Goal: Find specific page/section: Find specific page/section

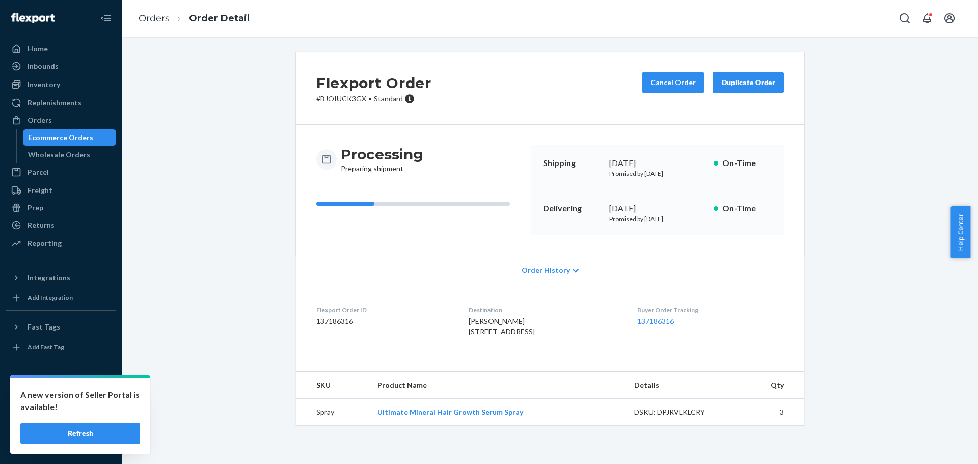
click at [255, 128] on div "Flexport Order # BJOIUCK3GX • Standard Cancel Order Duplicate Order Processing …" at bounding box center [550, 245] width 840 height 386
click at [268, 92] on div "Flexport Order # BJOIUCK3GX • Standard Cancel Order Duplicate Order Processing …" at bounding box center [550, 245] width 840 height 386
drag, startPoint x: 262, startPoint y: 85, endPoint x: 255, endPoint y: 82, distance: 7.8
click at [262, 85] on div "Flexport Order # BJOIUCK3GX • Standard Cancel Order Duplicate Order Processing …" at bounding box center [550, 245] width 840 height 386
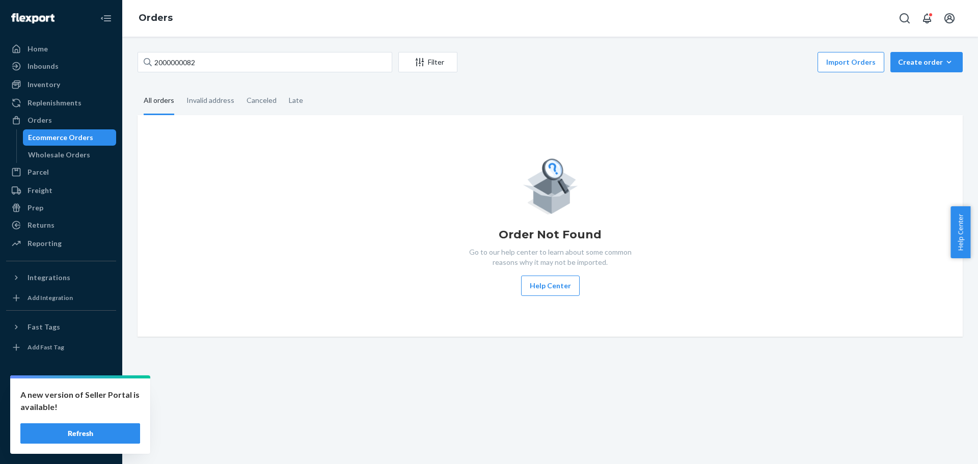
click at [553, 65] on div "Import Orders Create order Ecommerce order Removal order" at bounding box center [712, 63] width 499 height 23
click at [553, 76] on div "2000000082 Filter Import Orders Create order Ecommerce order Removal order All …" at bounding box center [550, 194] width 840 height 285
